Goal: Task Accomplishment & Management: Complete application form

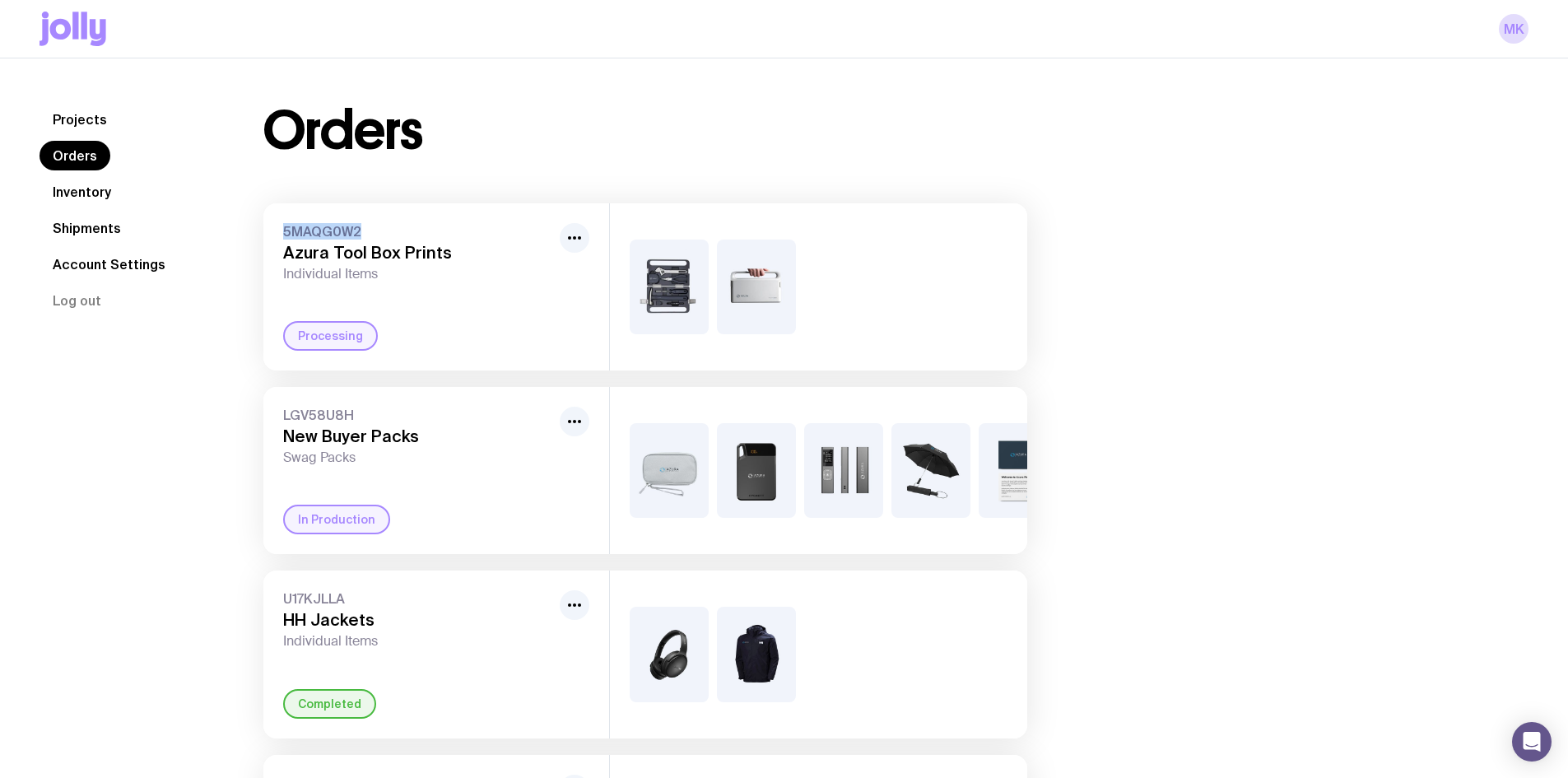
drag, startPoint x: 387, startPoint y: 235, endPoint x: 283, endPoint y: 231, distance: 104.1
click at [283, 231] on span "5MAQG0W2" at bounding box center [418, 231] width 270 height 17
copy span "5MAQG0W2"
drag, startPoint x: 371, startPoint y: 412, endPoint x: 281, endPoint y: 406, distance: 90.2
click at [281, 406] on div "LGV58U8H New Buyer Packs Swag Packs In Production" at bounding box center [436, 470] width 346 height 167
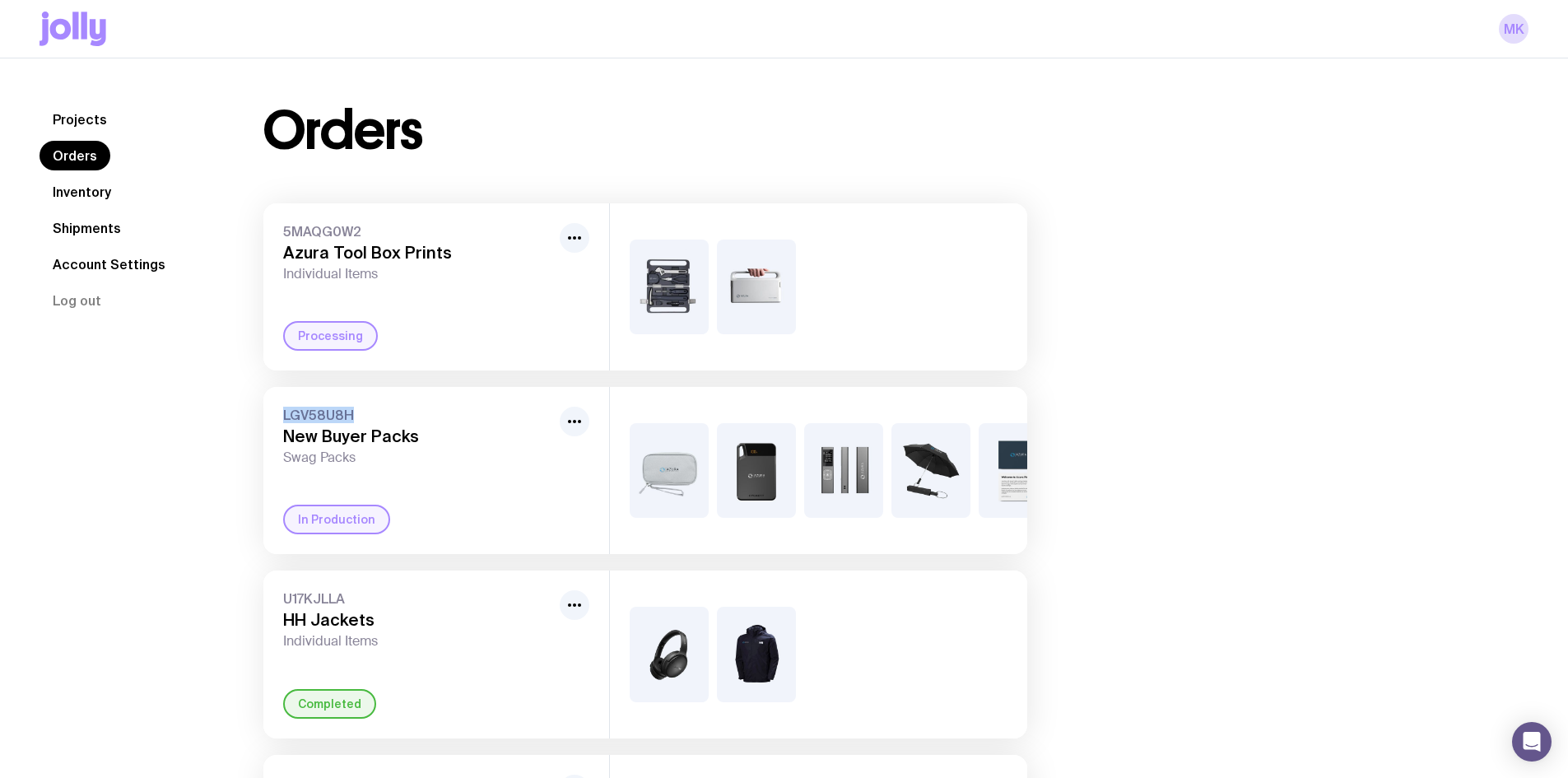
copy span "LGV58U8H"
click at [69, 125] on link "Projects" at bounding box center [79, 119] width 80 height 30
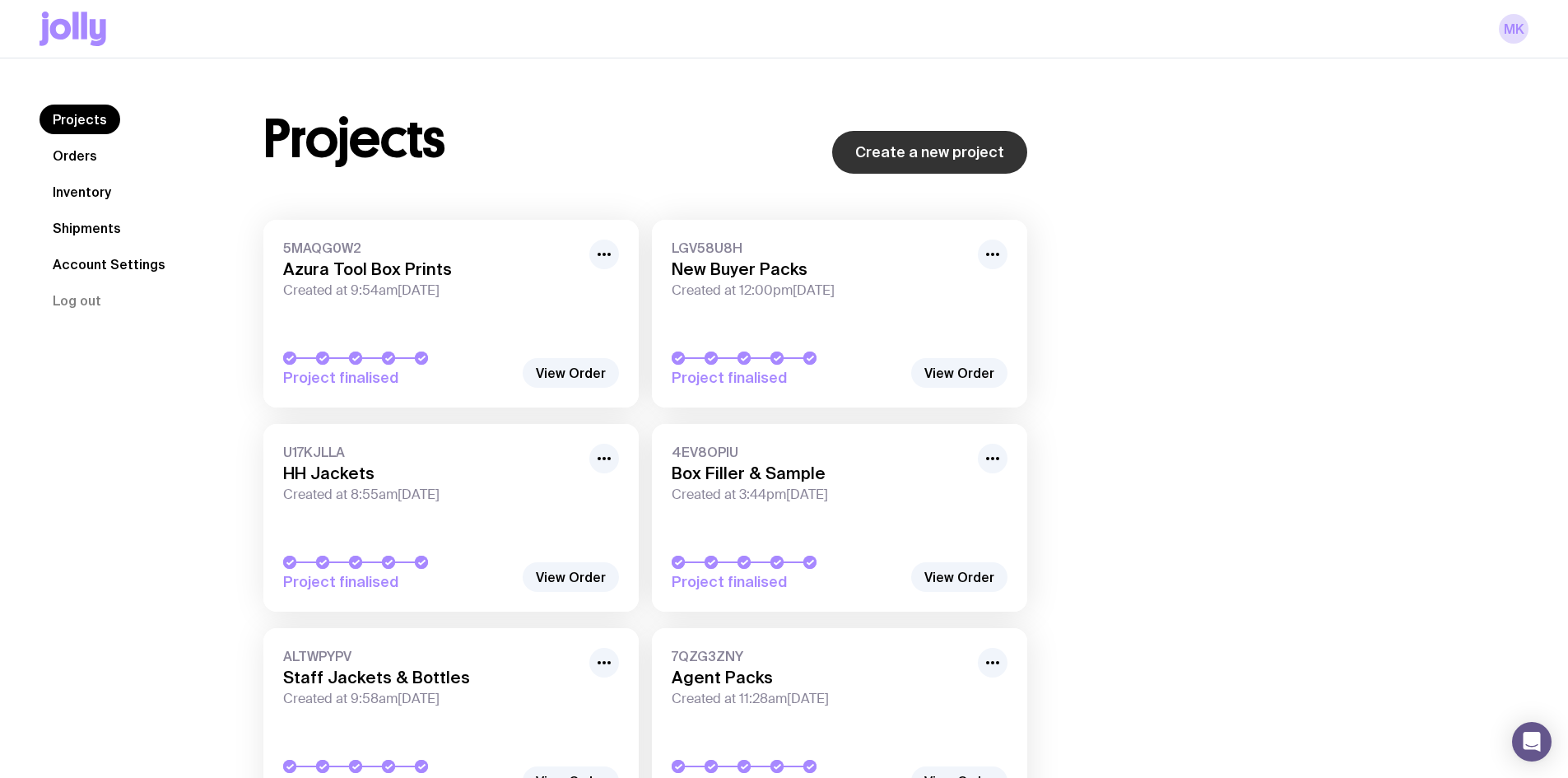
click at [976, 168] on link "Create a new project" at bounding box center [930, 152] width 195 height 43
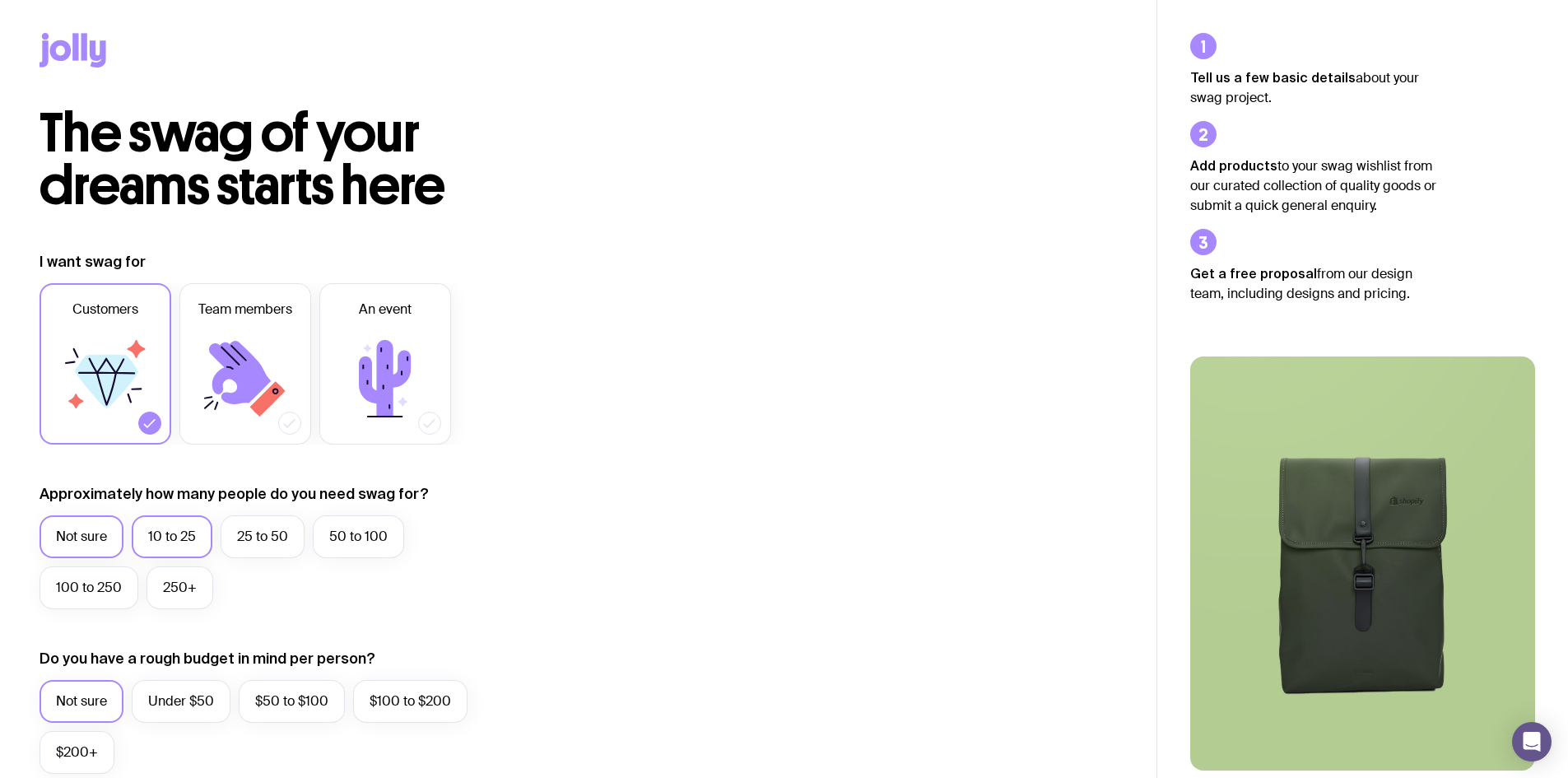
click at [152, 539] on label "10 to 25" at bounding box center [171, 536] width 80 height 43
click at [0, 0] on input "10 to 25" at bounding box center [0, 0] width 0 height 0
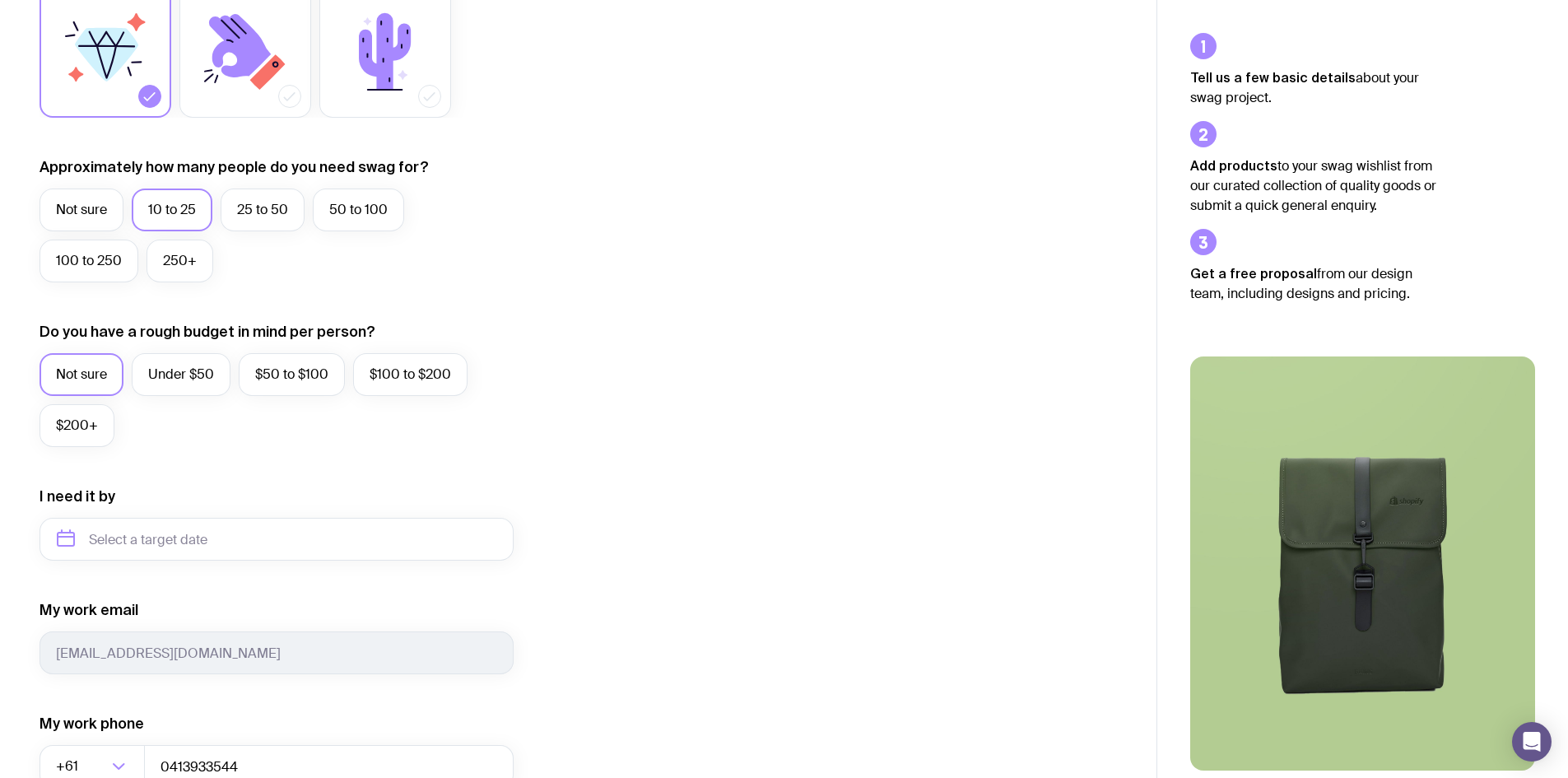
scroll to position [329, 0]
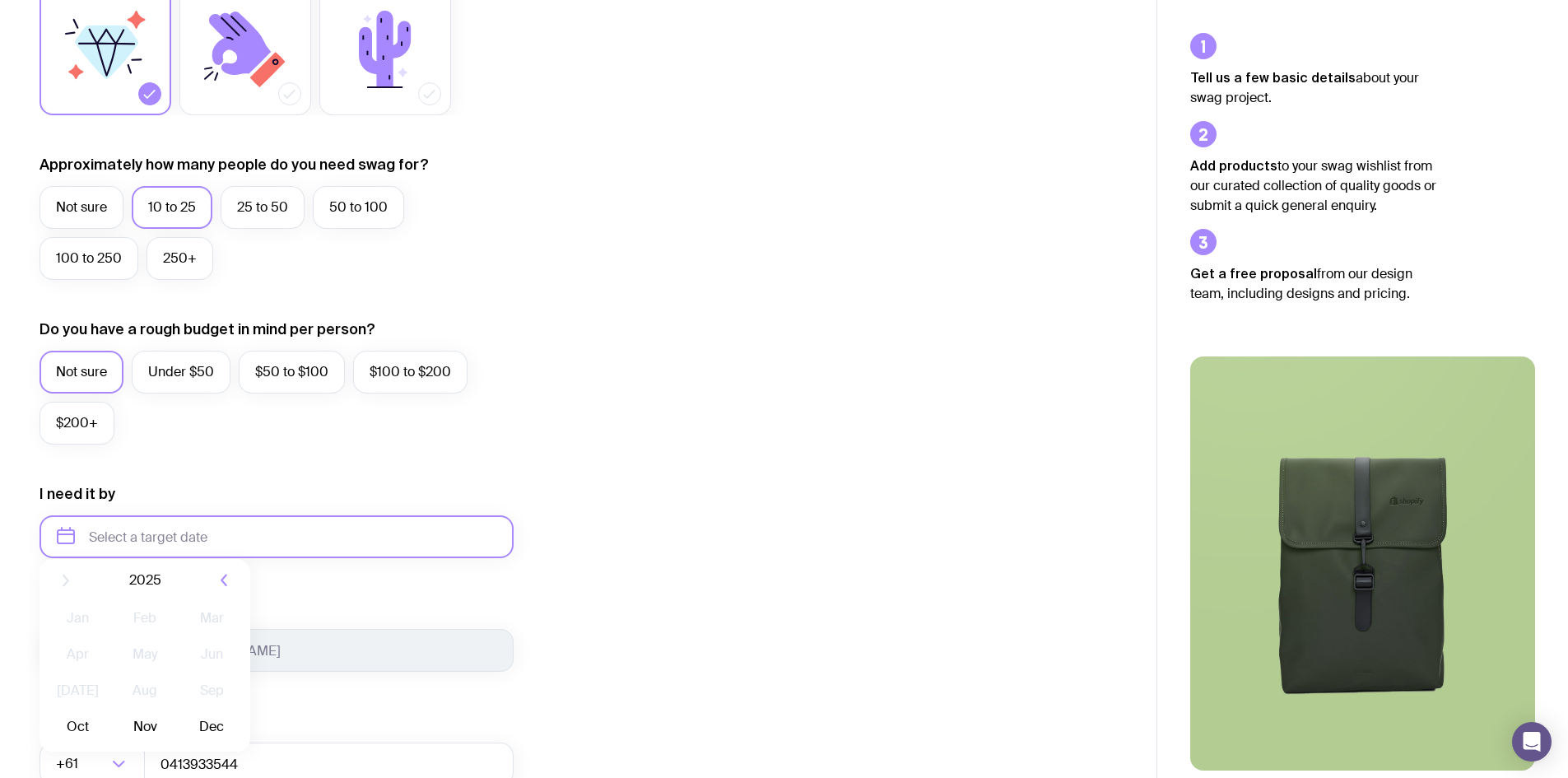
click at [135, 532] on input "text" at bounding box center [277, 536] width 474 height 43
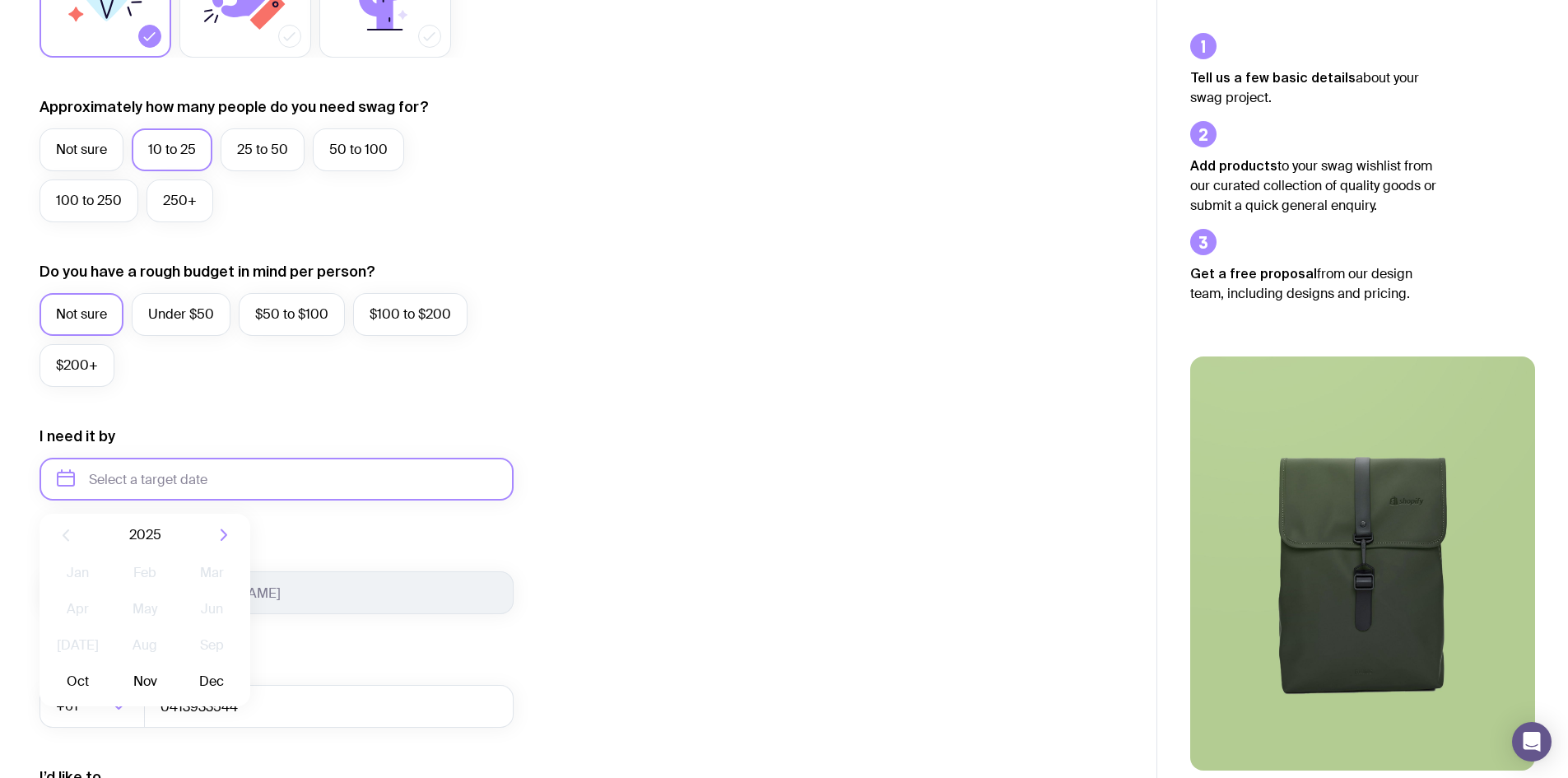
scroll to position [411, 0]
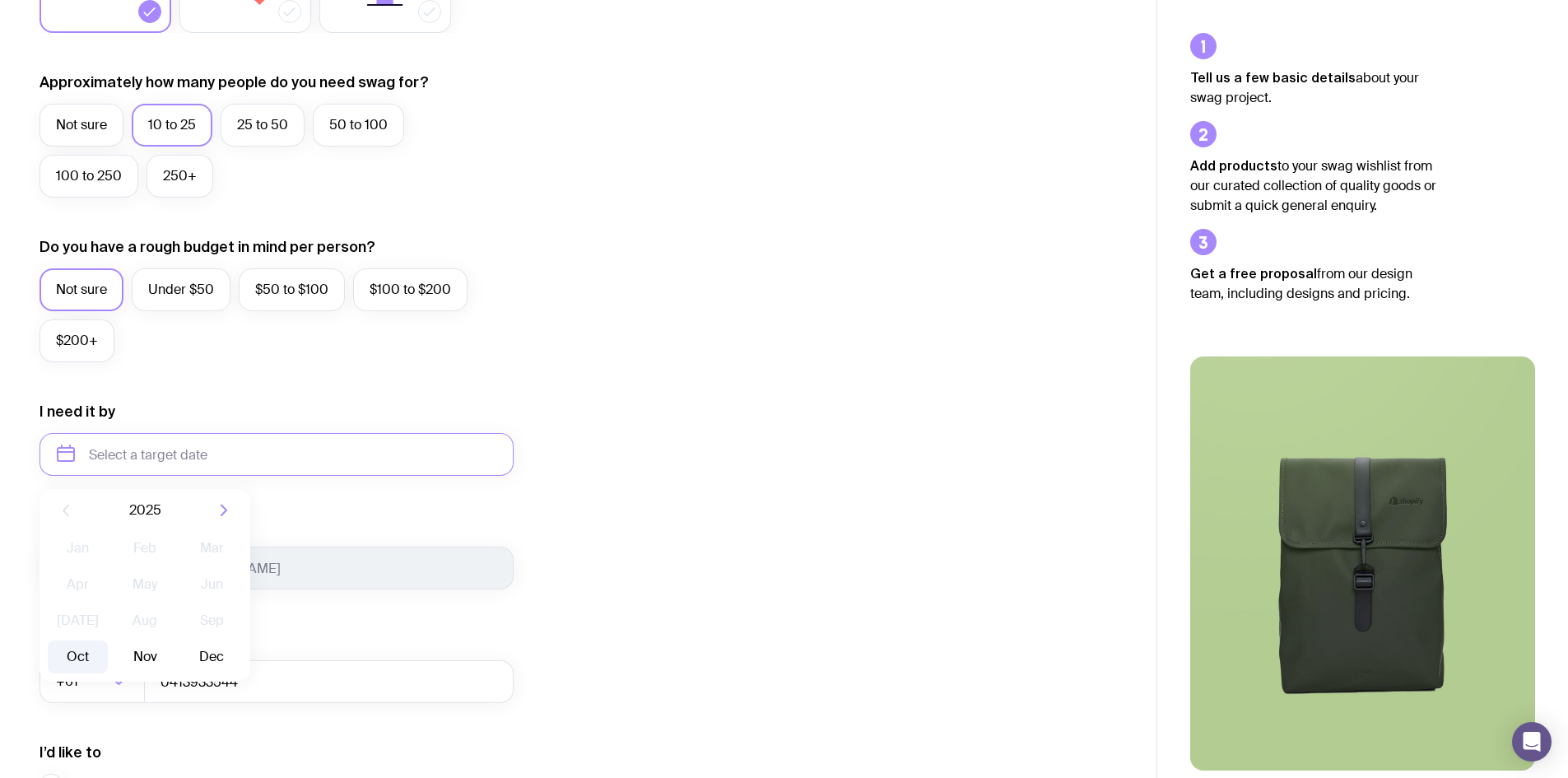
click at [77, 661] on button "Oct" at bounding box center [77, 656] width 60 height 33
type input "[DATE]"
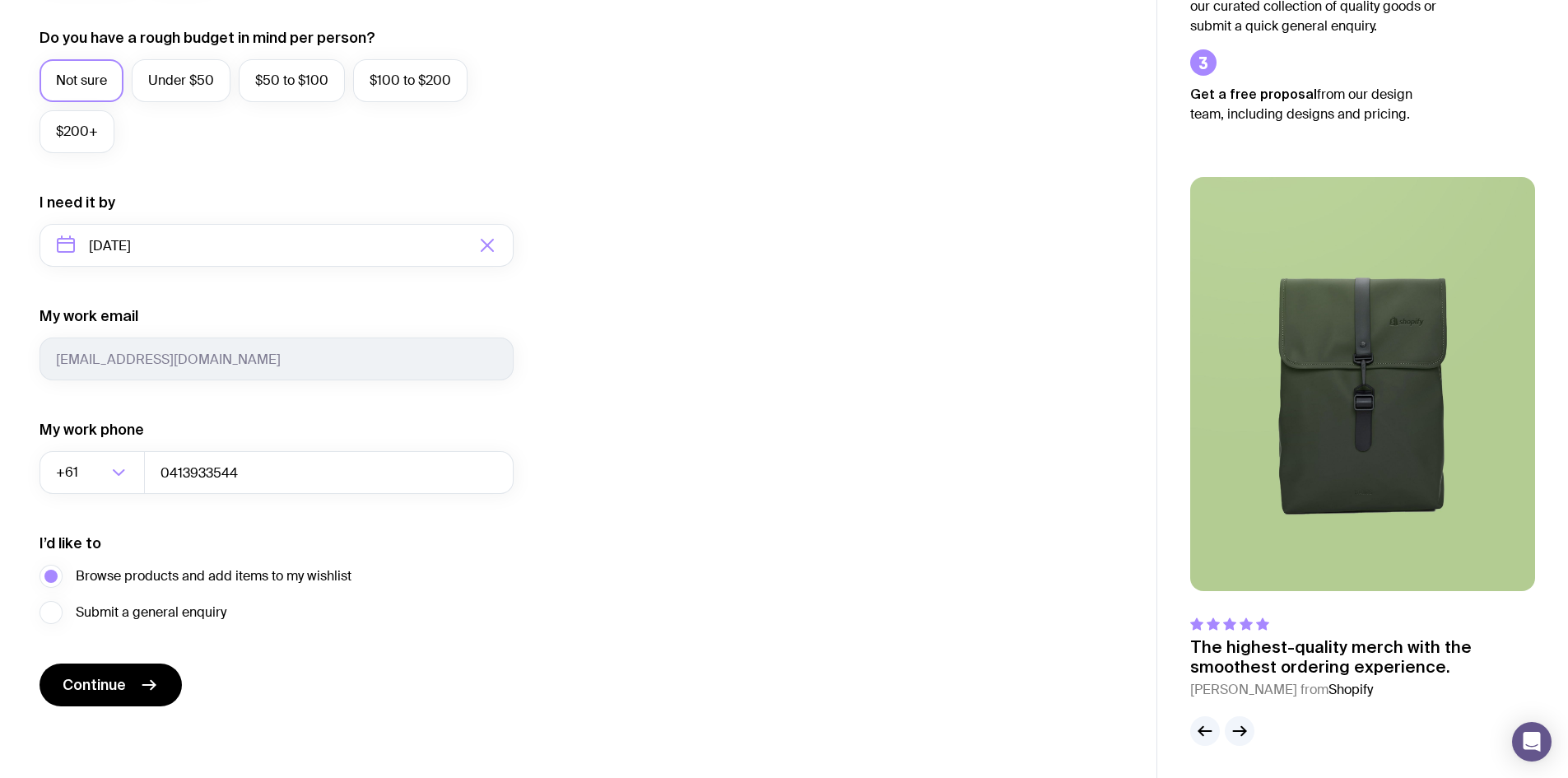
scroll to position [621, 0]
click at [151, 681] on icon "submit" at bounding box center [153, 684] width 4 height 9
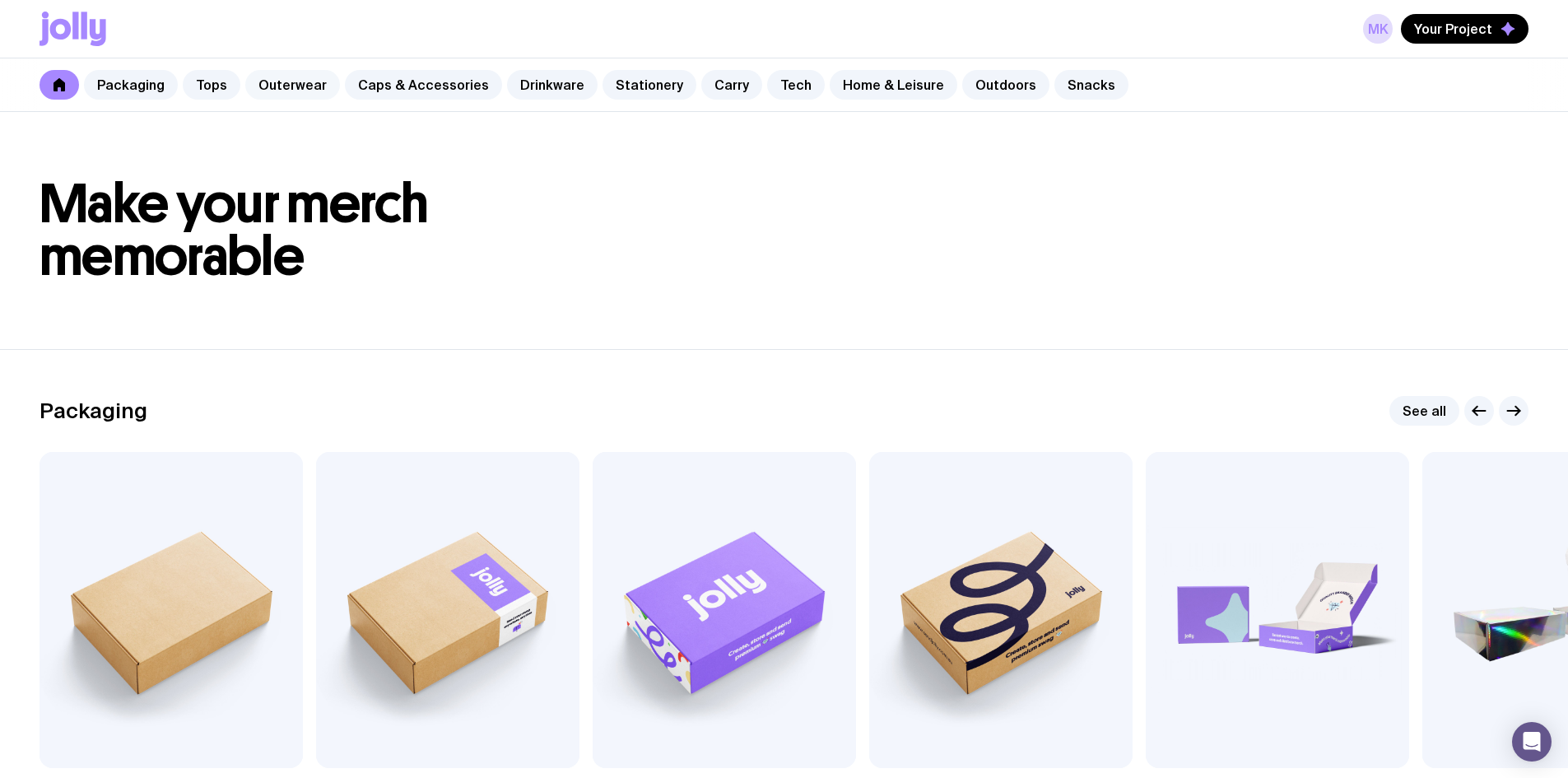
click at [271, 87] on link "Outerwear" at bounding box center [291, 85] width 94 height 30
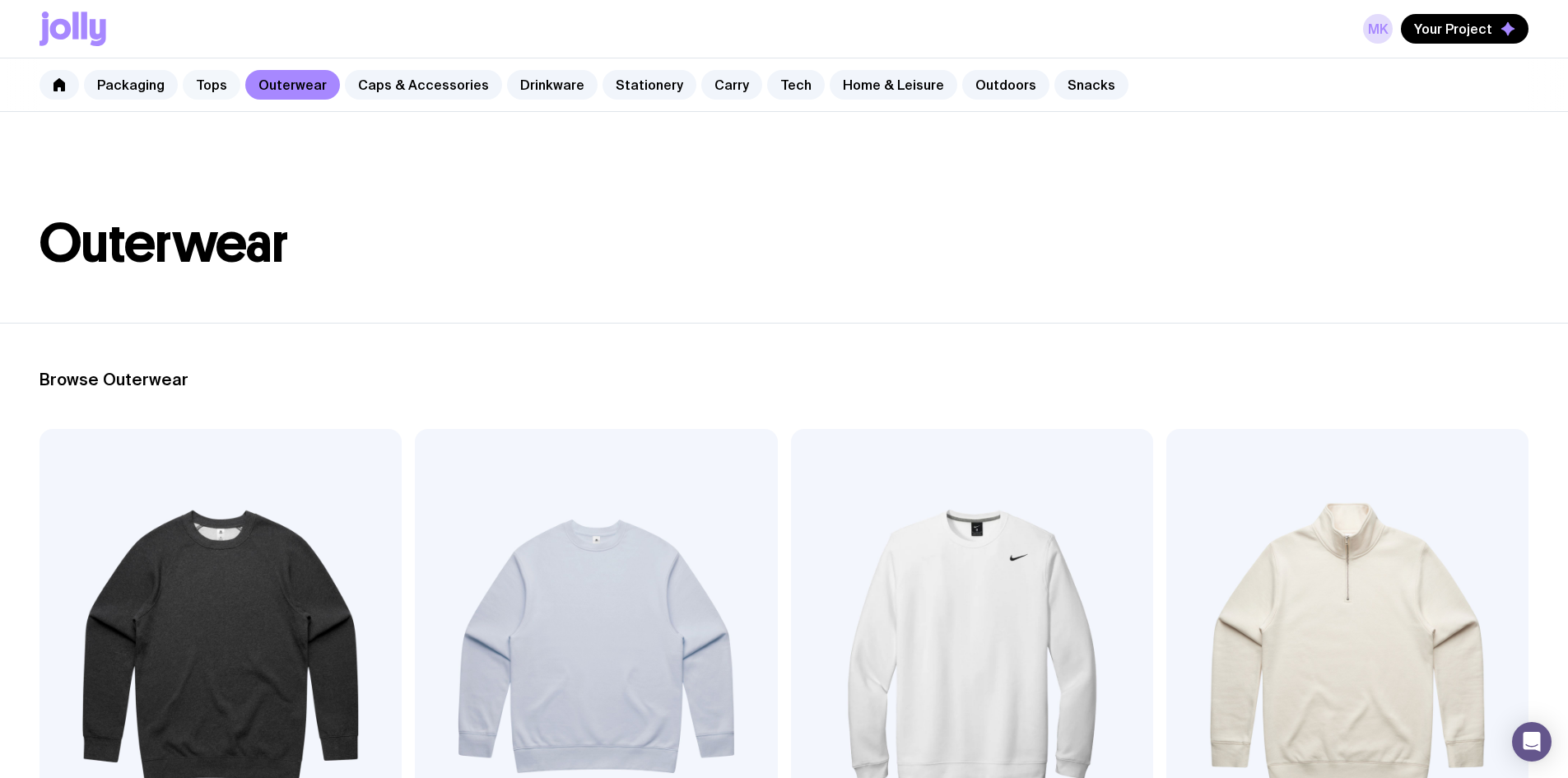
click at [203, 85] on link "Tops" at bounding box center [211, 85] width 57 height 30
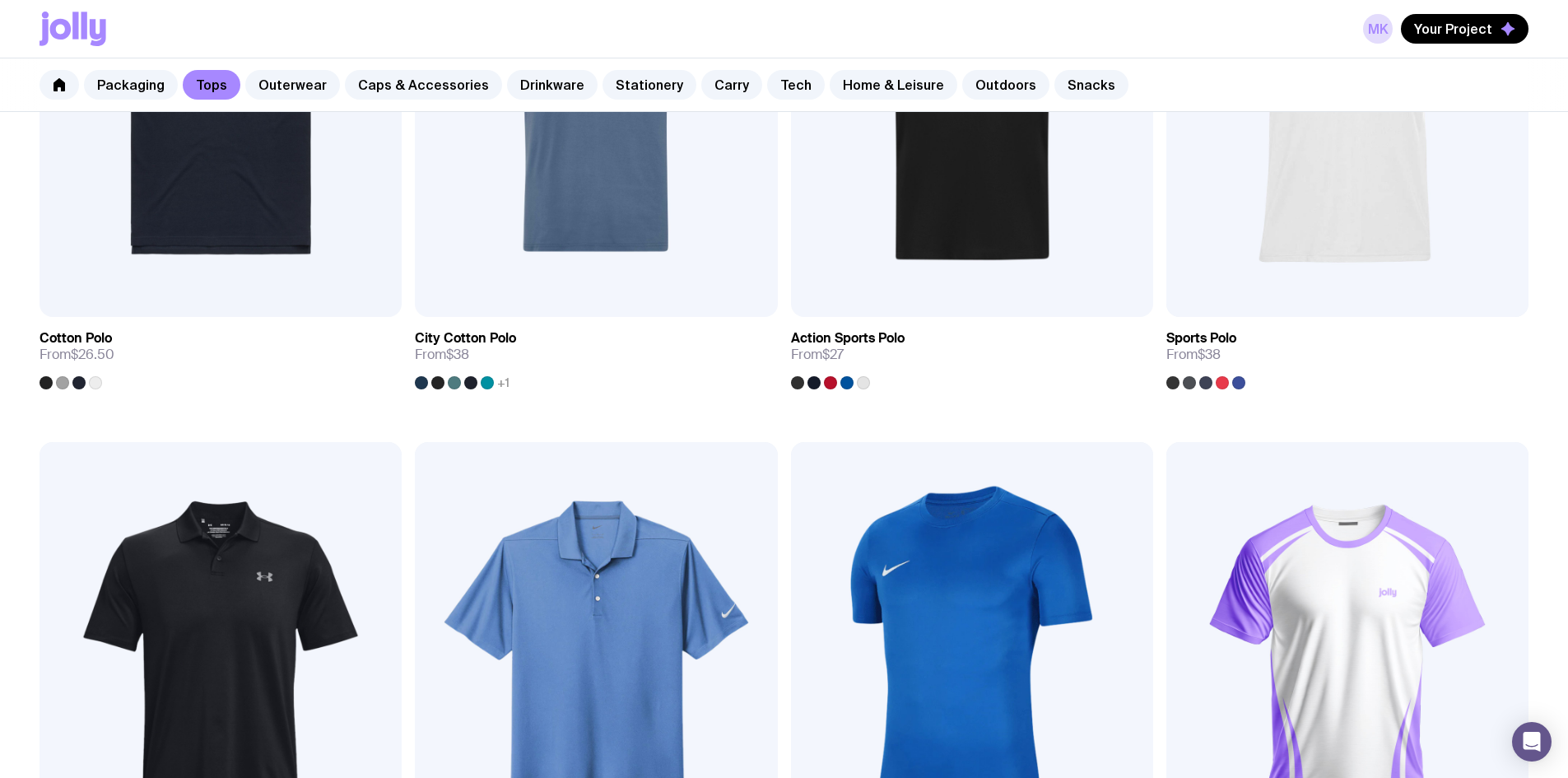
scroll to position [696, 0]
